Goal: Transaction & Acquisition: Download file/media

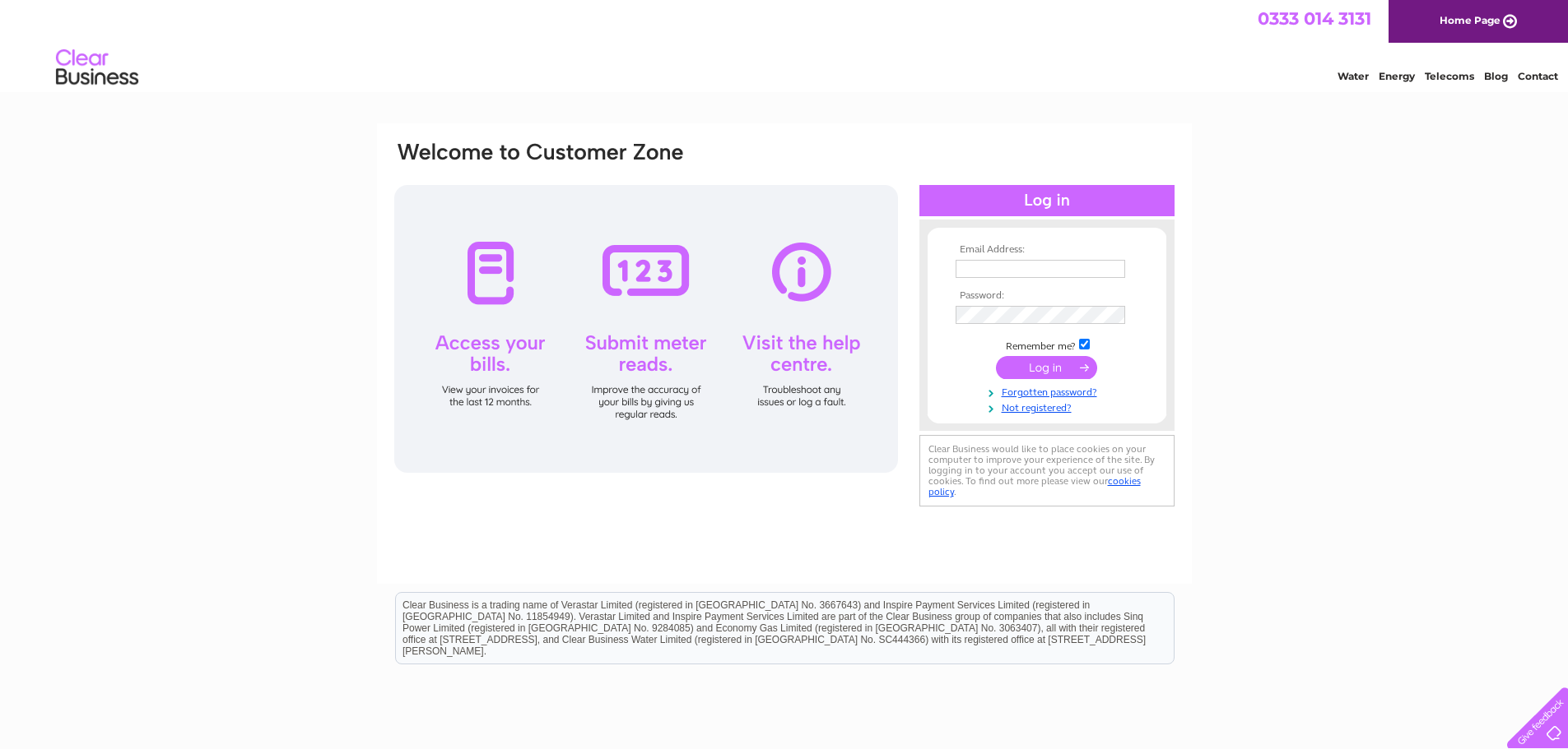
type input "accounts@surcotech.co.uk"
click at [1023, 370] on input "submit" at bounding box center [1046, 368] width 101 height 23
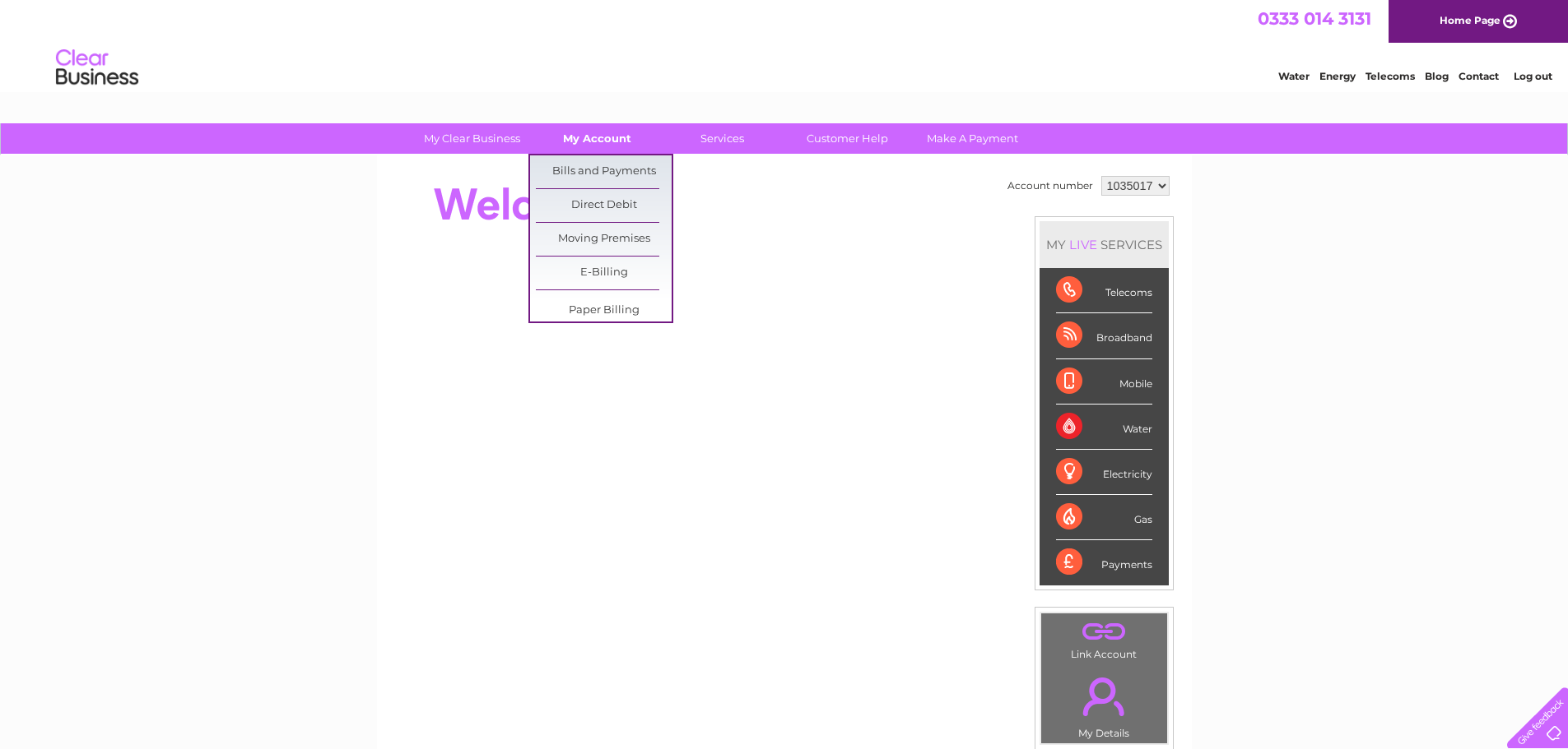
click at [588, 146] on link "My Account" at bounding box center [596, 138] width 136 height 30
click at [580, 171] on link "Bills and Payments" at bounding box center [603, 172] width 136 height 33
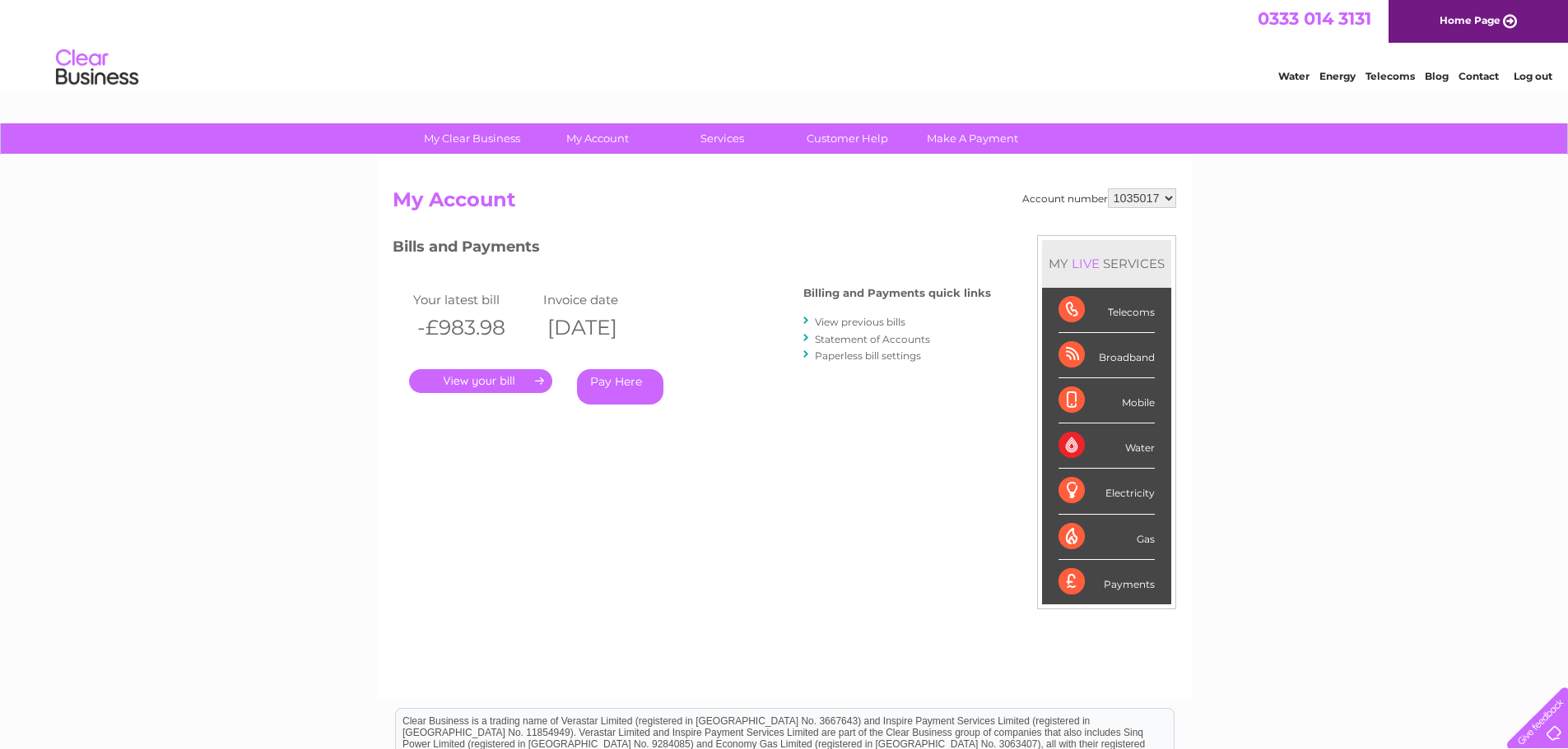
click at [1136, 202] on select "1035017 1083497 1136609" at bounding box center [1142, 198] width 69 height 20
select select "1083497"
click at [1108, 188] on select "1035017 1083497 1136609" at bounding box center [1142, 198] width 69 height 20
click at [494, 384] on link "." at bounding box center [481, 381] width 143 height 23
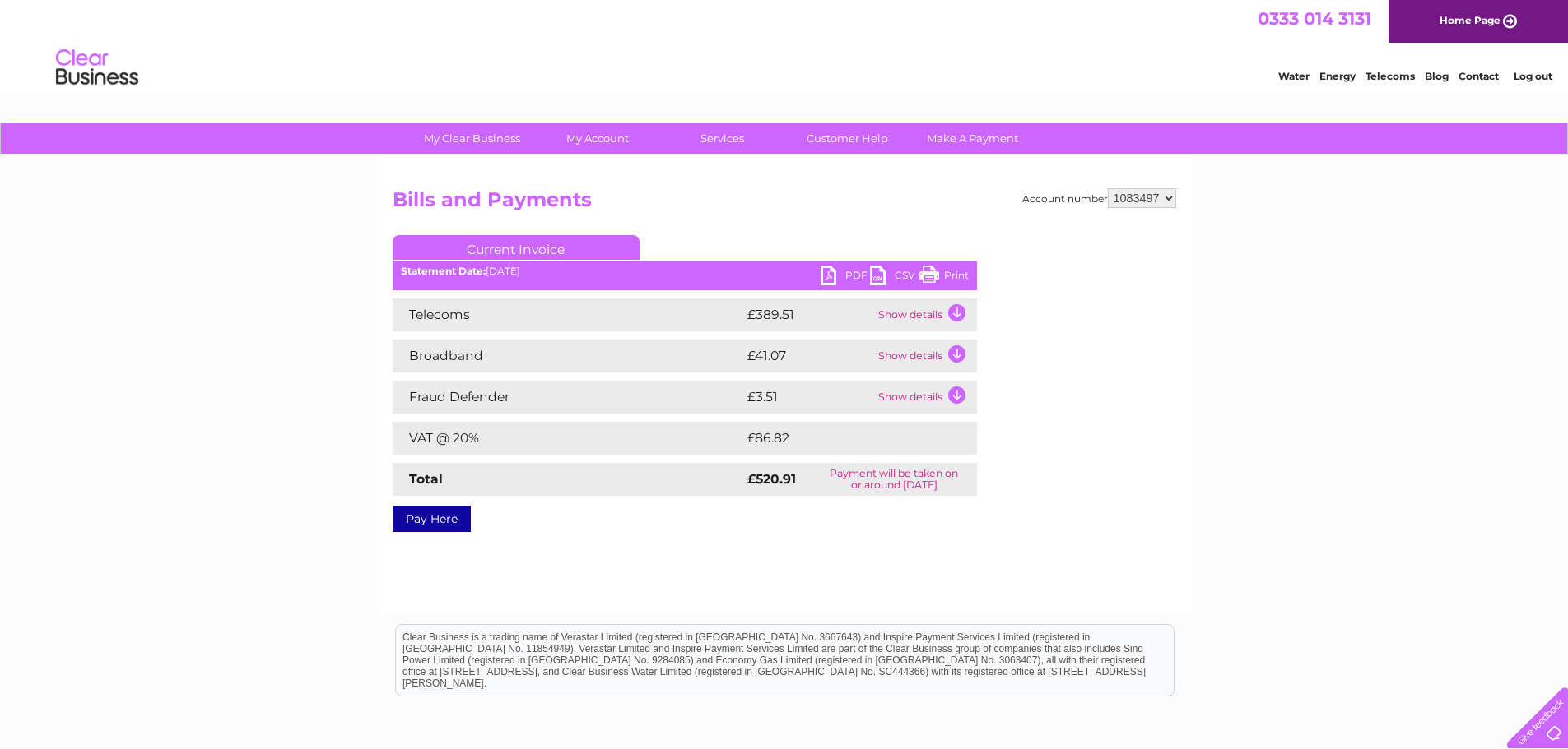
click at [852, 273] on link "PDF" at bounding box center [845, 277] width 49 height 23
click at [1133, 201] on select "1035017 1083497 1136609" at bounding box center [1142, 198] width 69 height 20
select select "1136609"
click at [1108, 188] on select "1035017 1083497 1136609" at bounding box center [1142, 198] width 69 height 20
click at [845, 281] on link "PDF" at bounding box center [845, 277] width 49 height 23
